Goal: Information Seeking & Learning: Learn about a topic

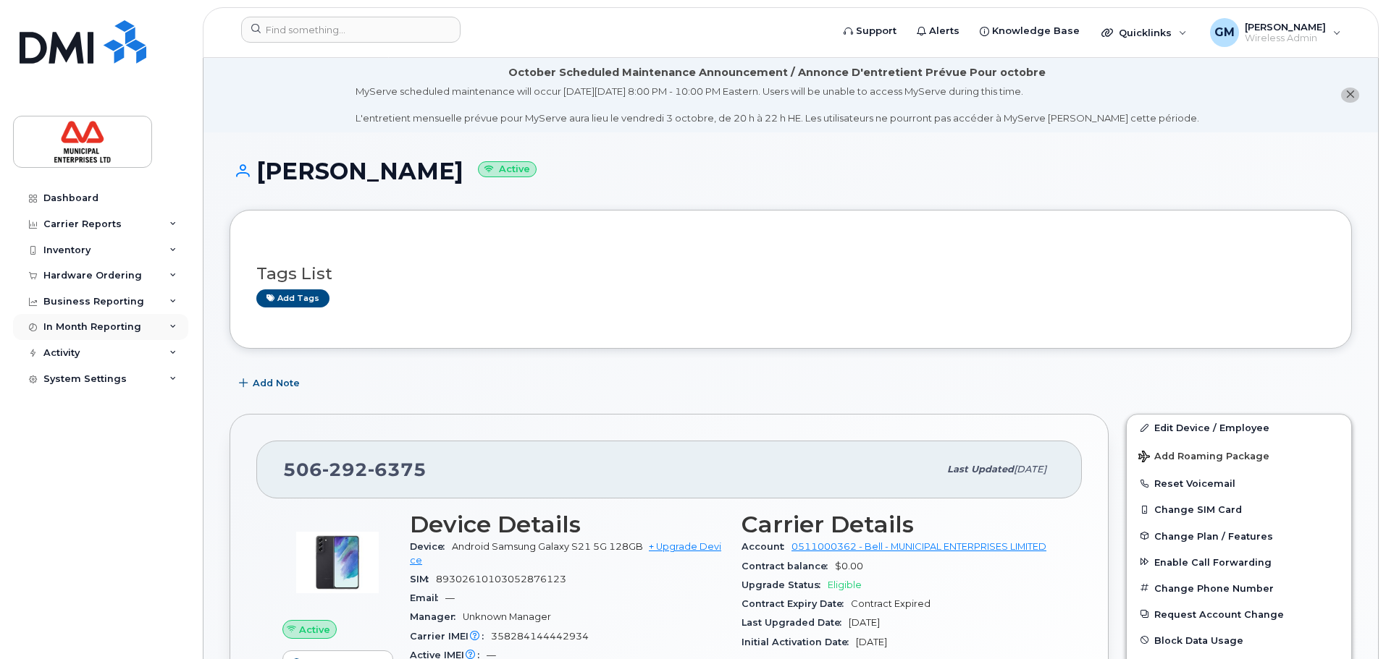
click at [146, 334] on div "In Month Reporting" at bounding box center [100, 327] width 175 height 26
click at [127, 356] on link "Data Usage" at bounding box center [113, 354] width 150 height 28
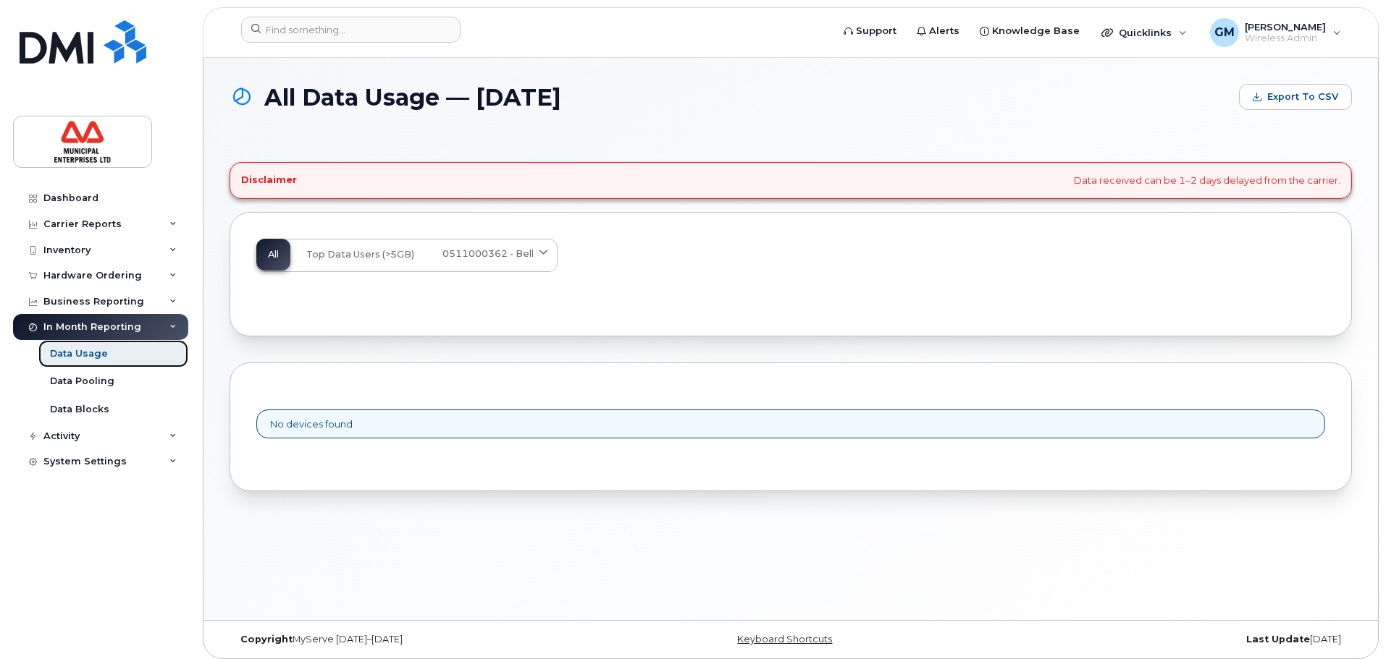
scroll to position [7, 0]
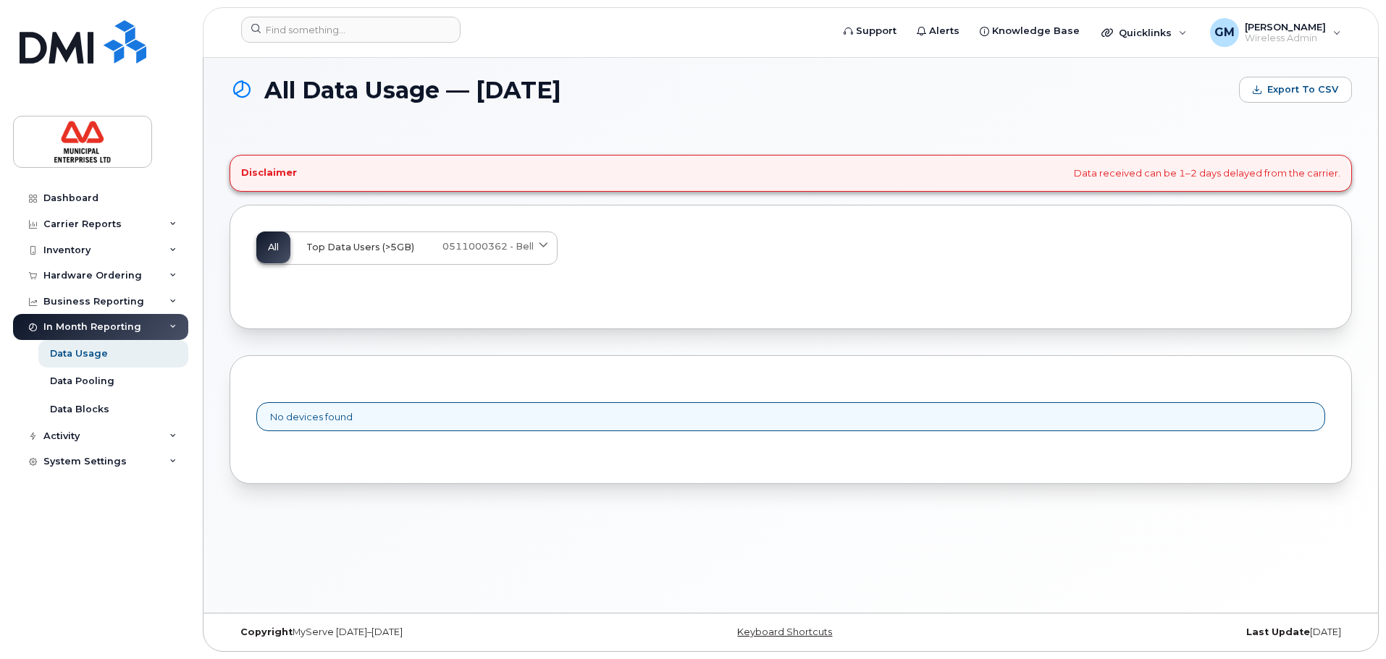
click at [329, 251] on span "Top Data Users (>5GB)" at bounding box center [360, 248] width 108 height 12
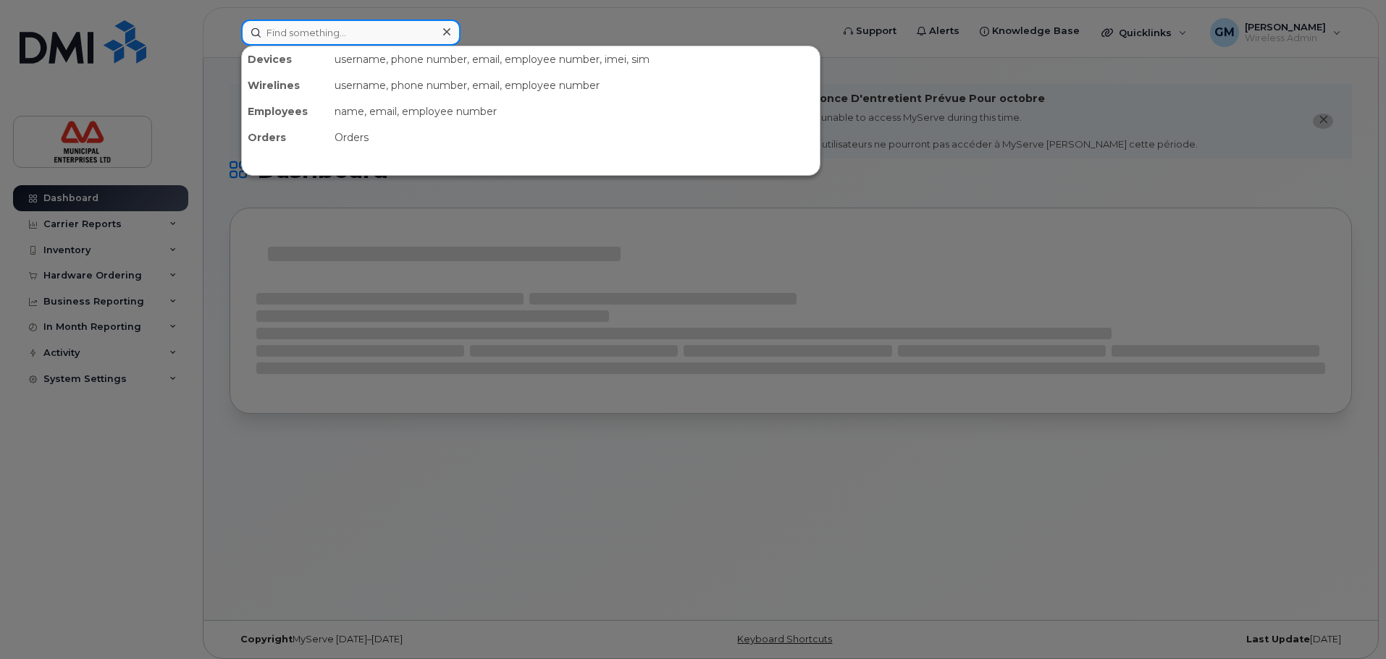
click at [397, 31] on input at bounding box center [350, 33] width 219 height 26
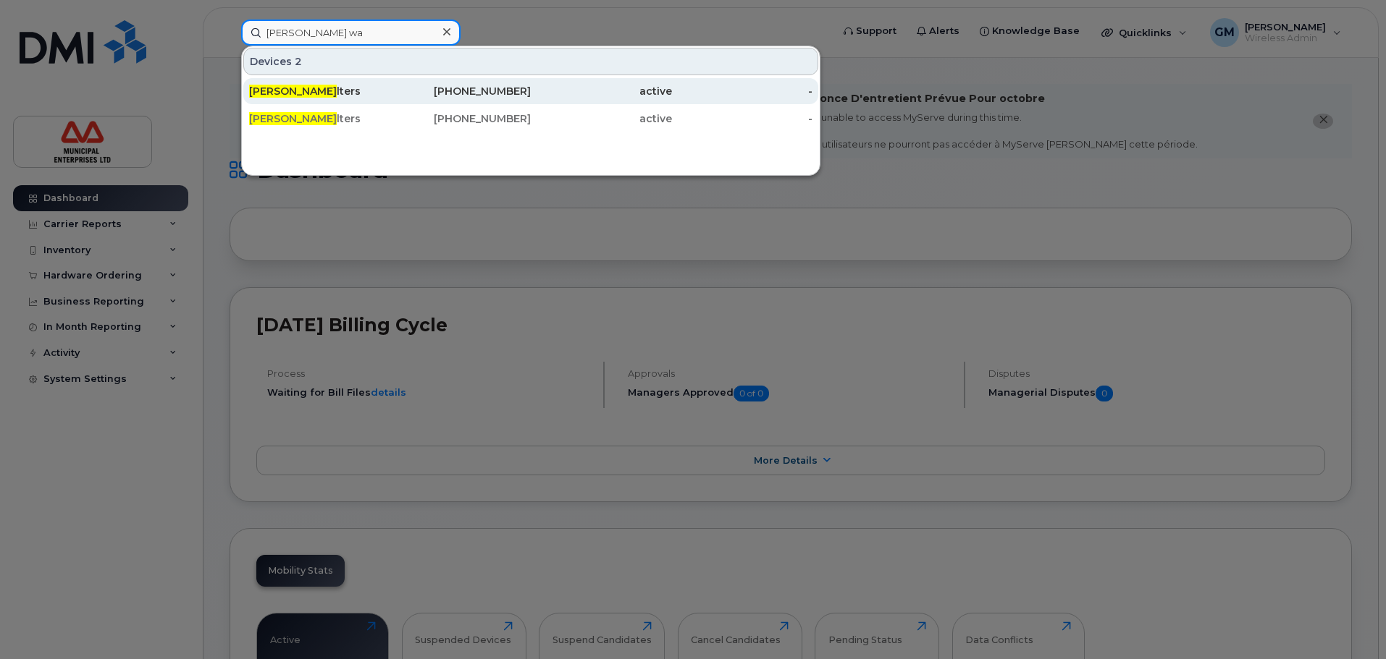
type input "[PERSON_NAME] wa"
click at [357, 81] on div "Blair Wa lters" at bounding box center [319, 91] width 141 height 26
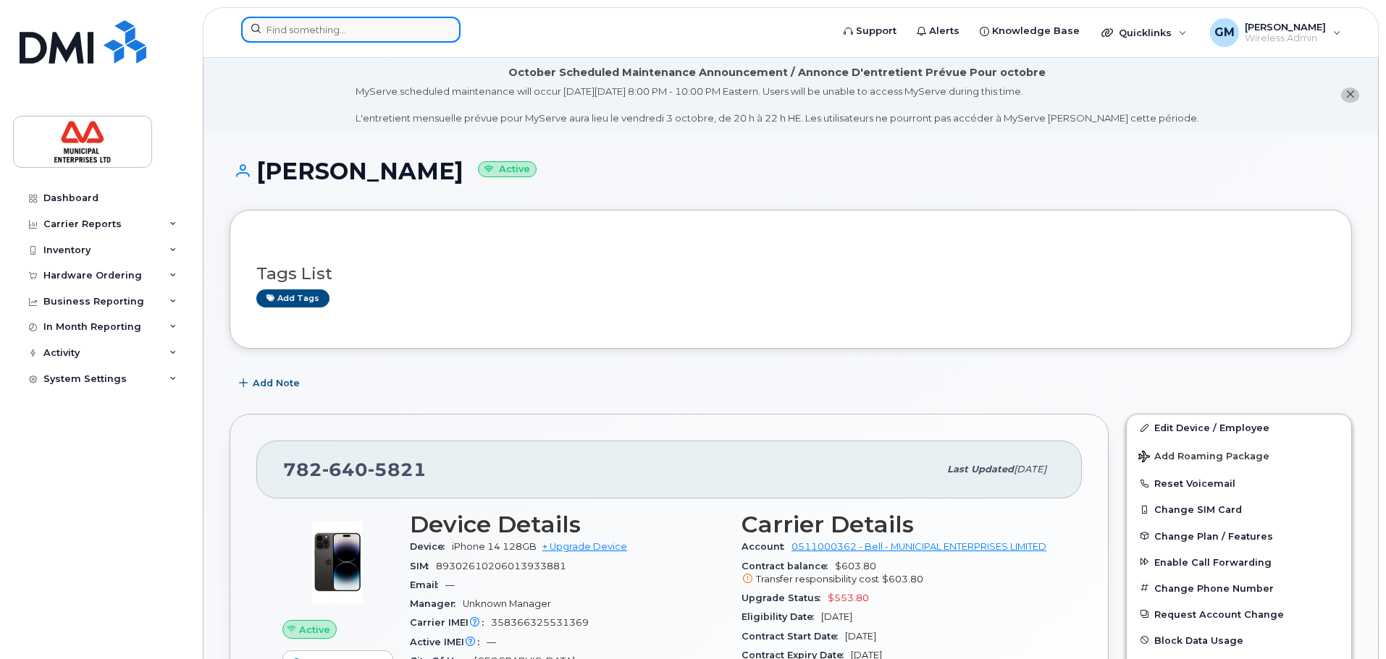
click at [332, 32] on input at bounding box center [350, 30] width 219 height 26
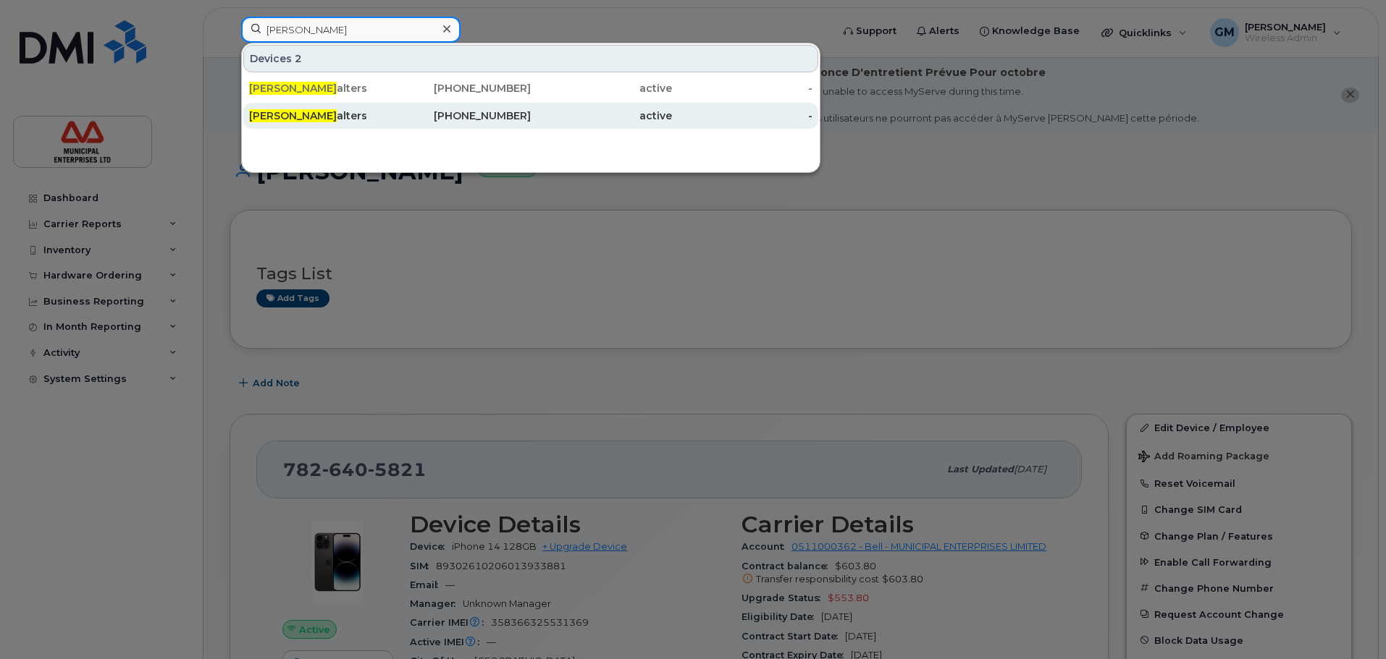
type input "[PERSON_NAME]"
click at [299, 124] on div "Blair W alters" at bounding box center [319, 116] width 141 height 26
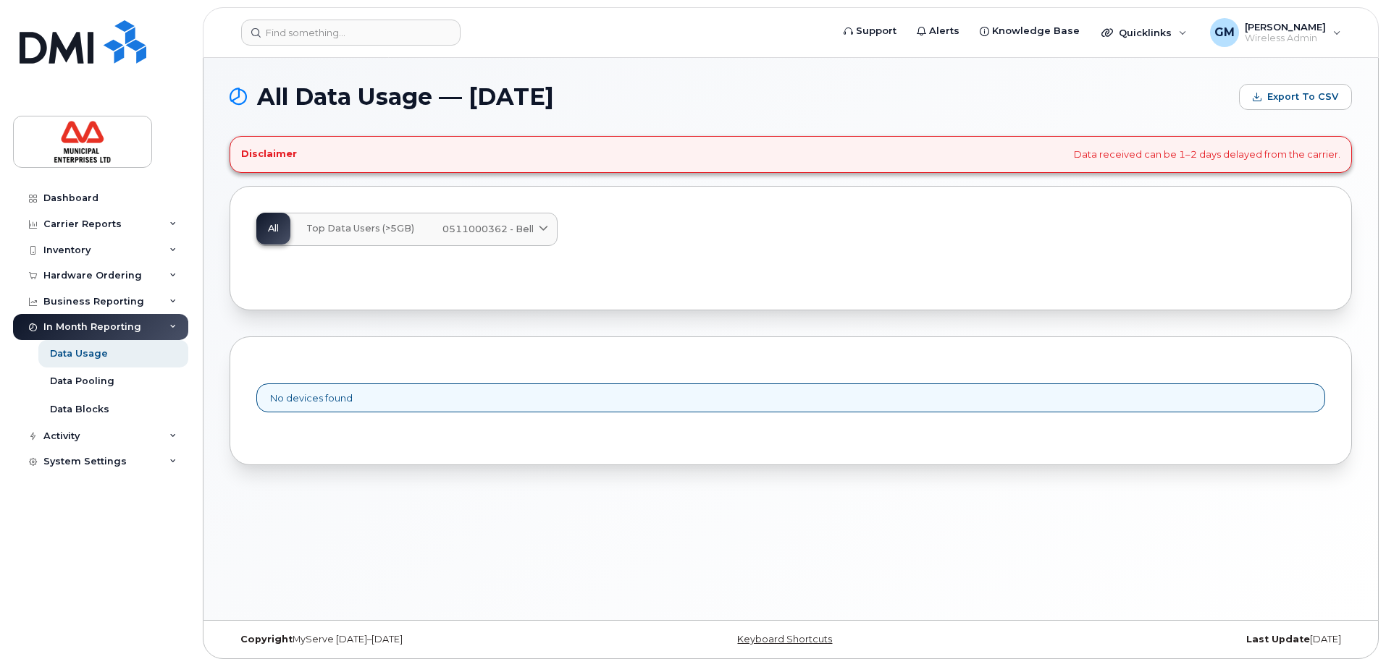
click at [397, 216] on button "Top Data Users (>5GB)" at bounding box center [360, 229] width 131 height 32
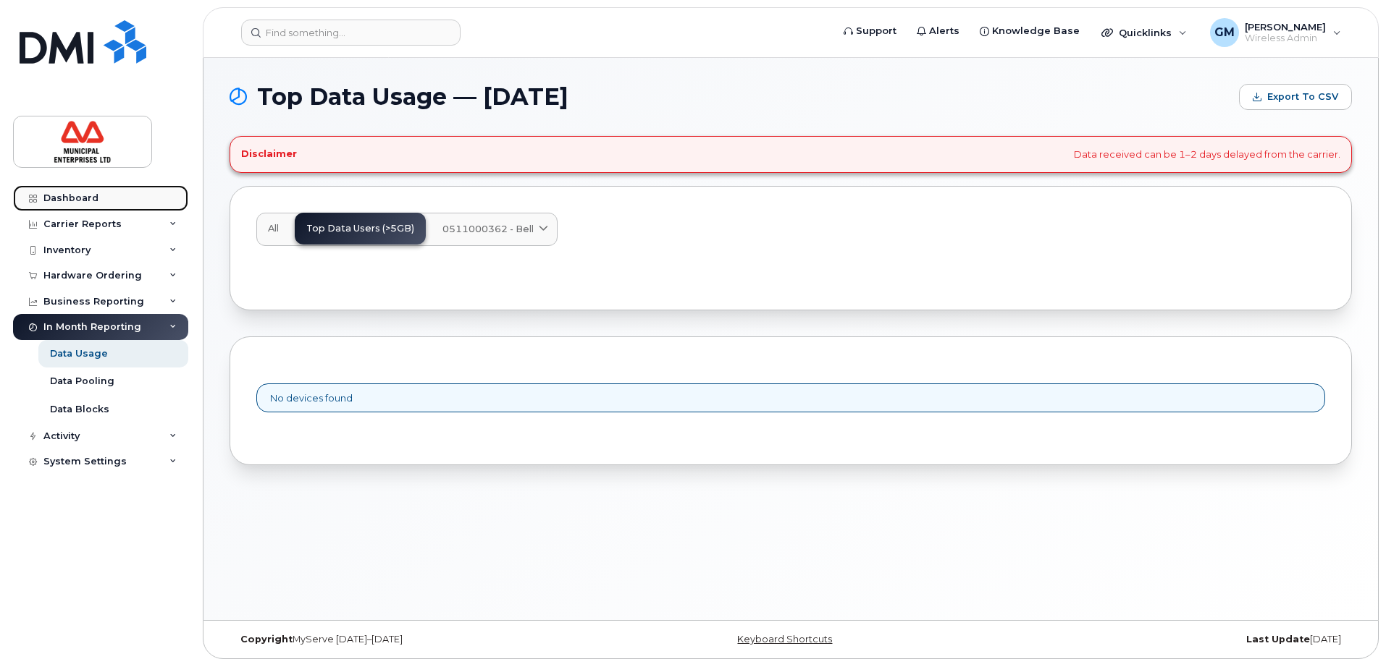
click at [77, 201] on div "Dashboard" at bounding box center [70, 199] width 55 height 12
